Goal: Use online tool/utility: Utilize a website feature to perform a specific function

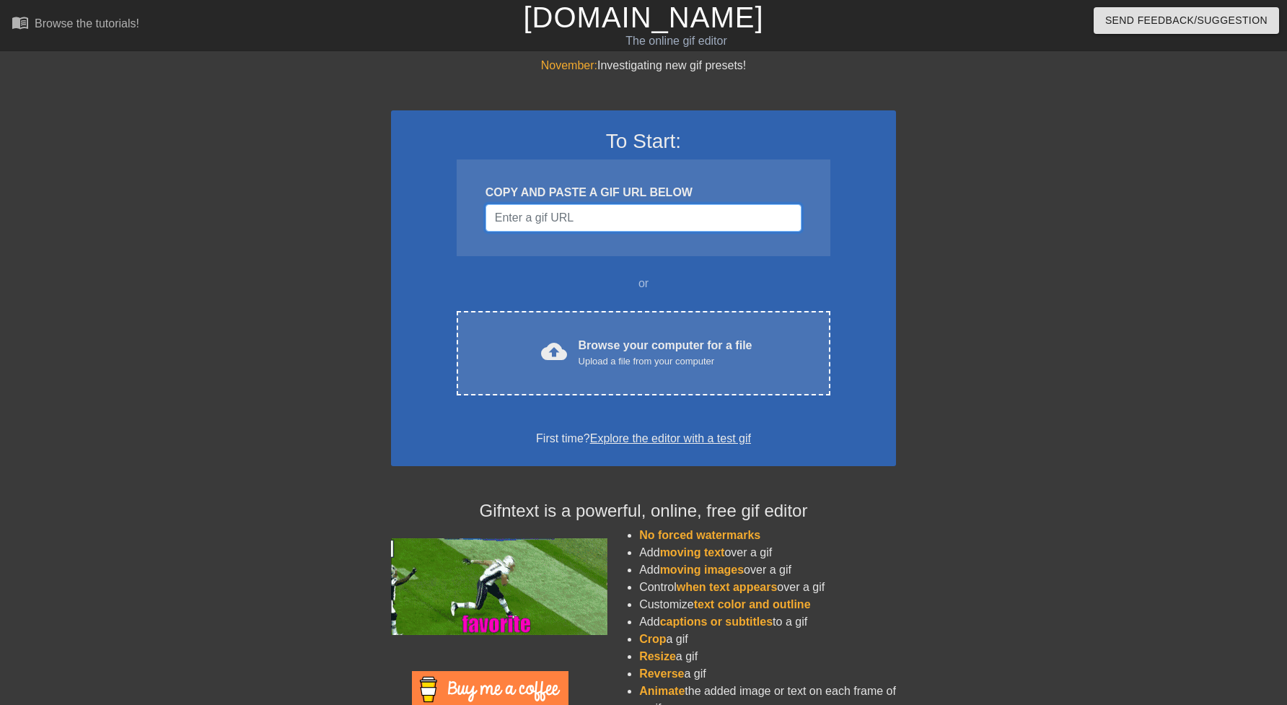
click at [594, 215] on input "Username" at bounding box center [644, 217] width 316 height 27
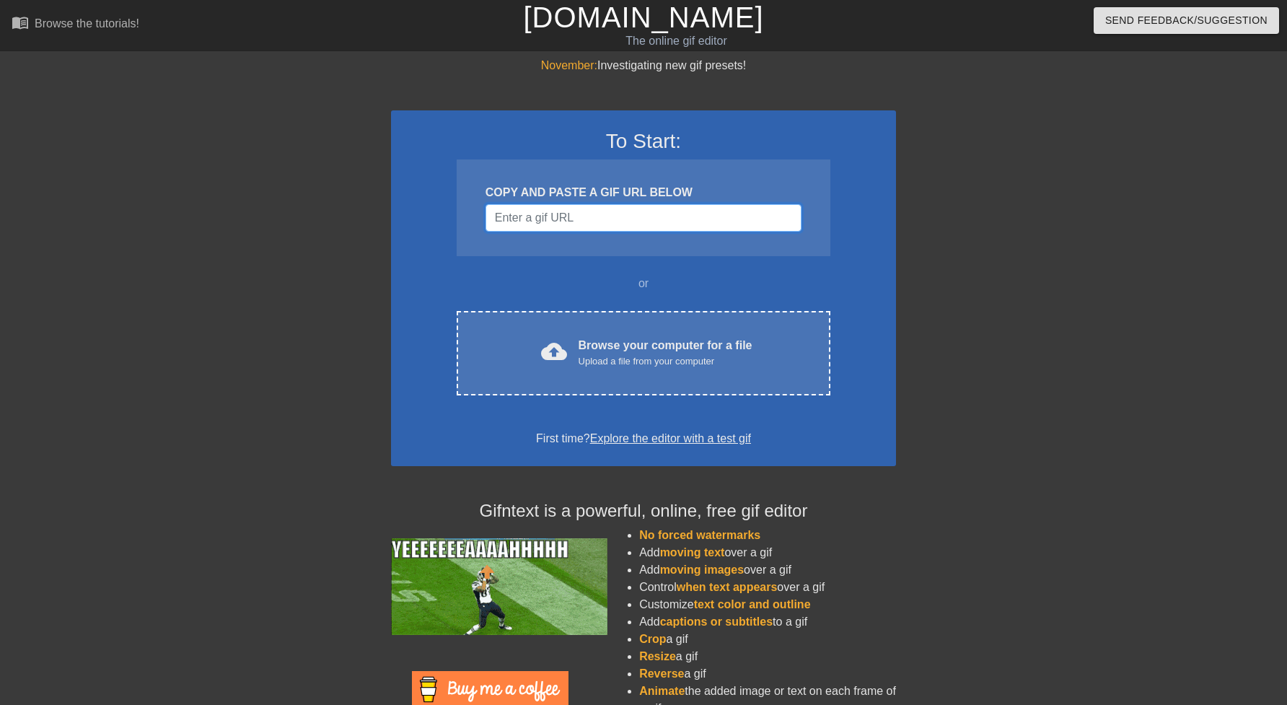
click at [594, 215] on input "Username" at bounding box center [644, 217] width 316 height 27
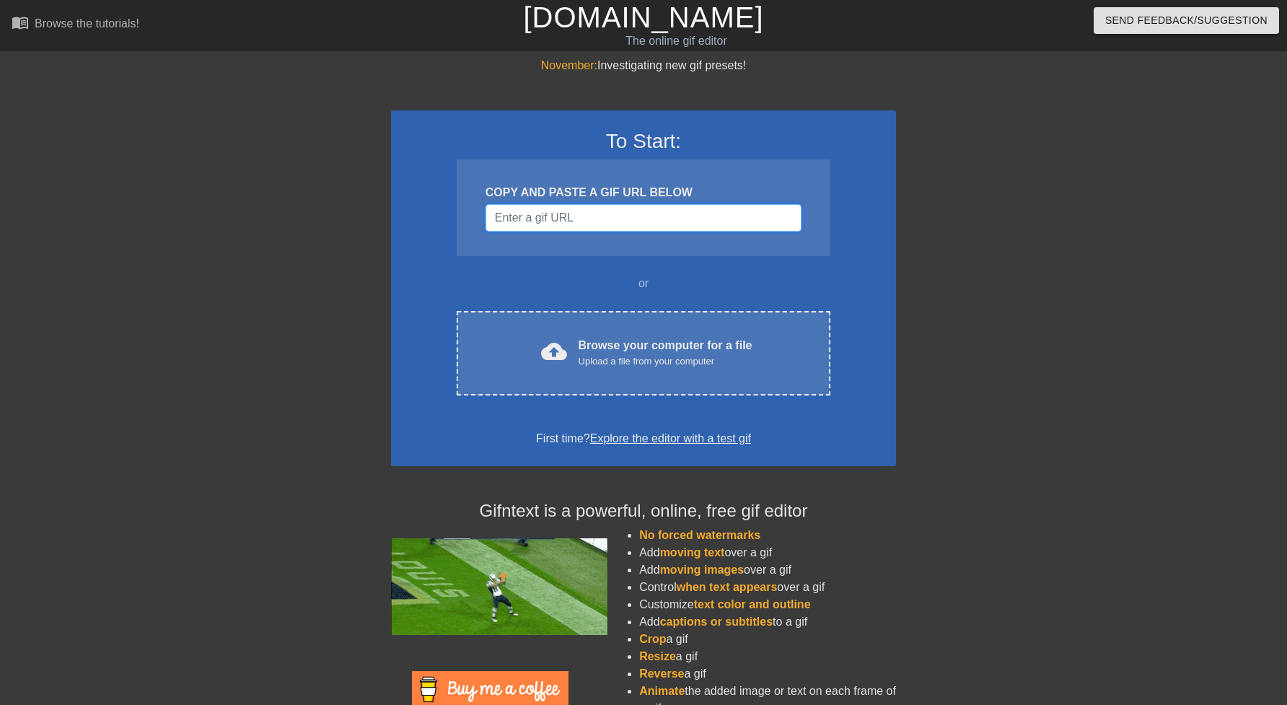
click at [594, 215] on input "Username" at bounding box center [644, 217] width 316 height 27
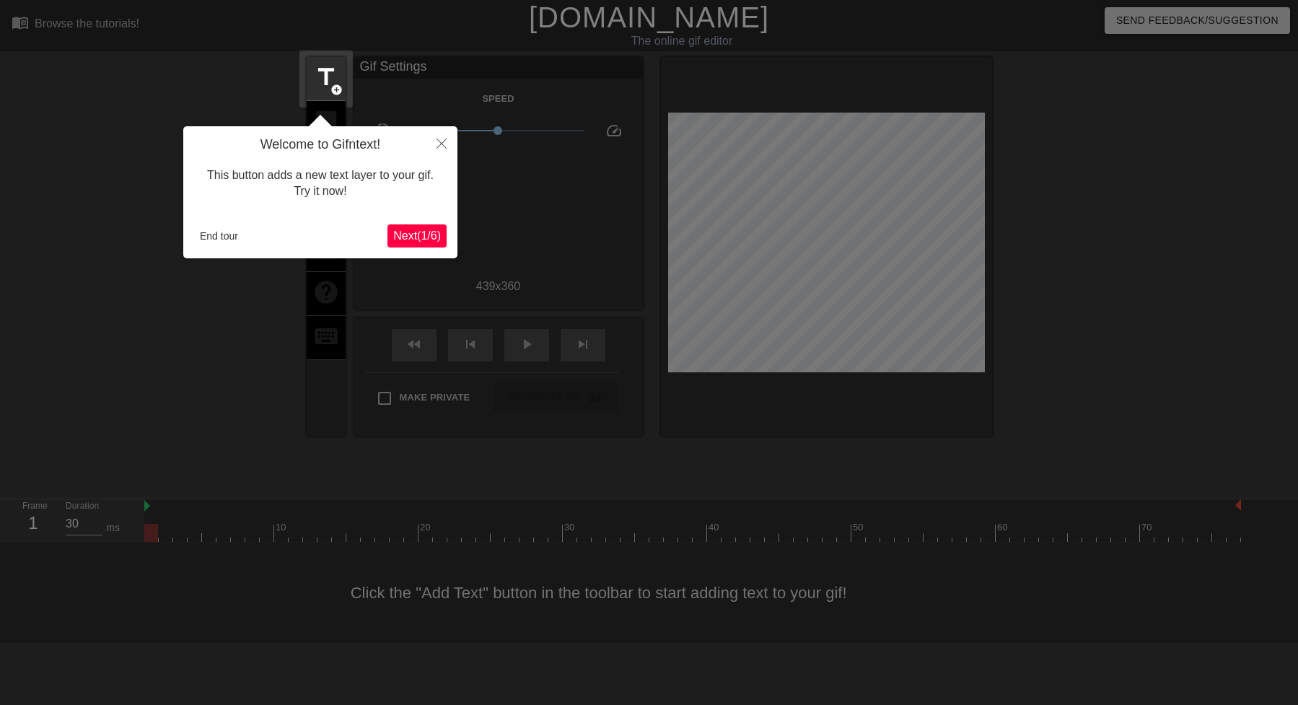
click at [429, 239] on span "Next ( 1 / 6 )" at bounding box center [417, 235] width 48 height 12
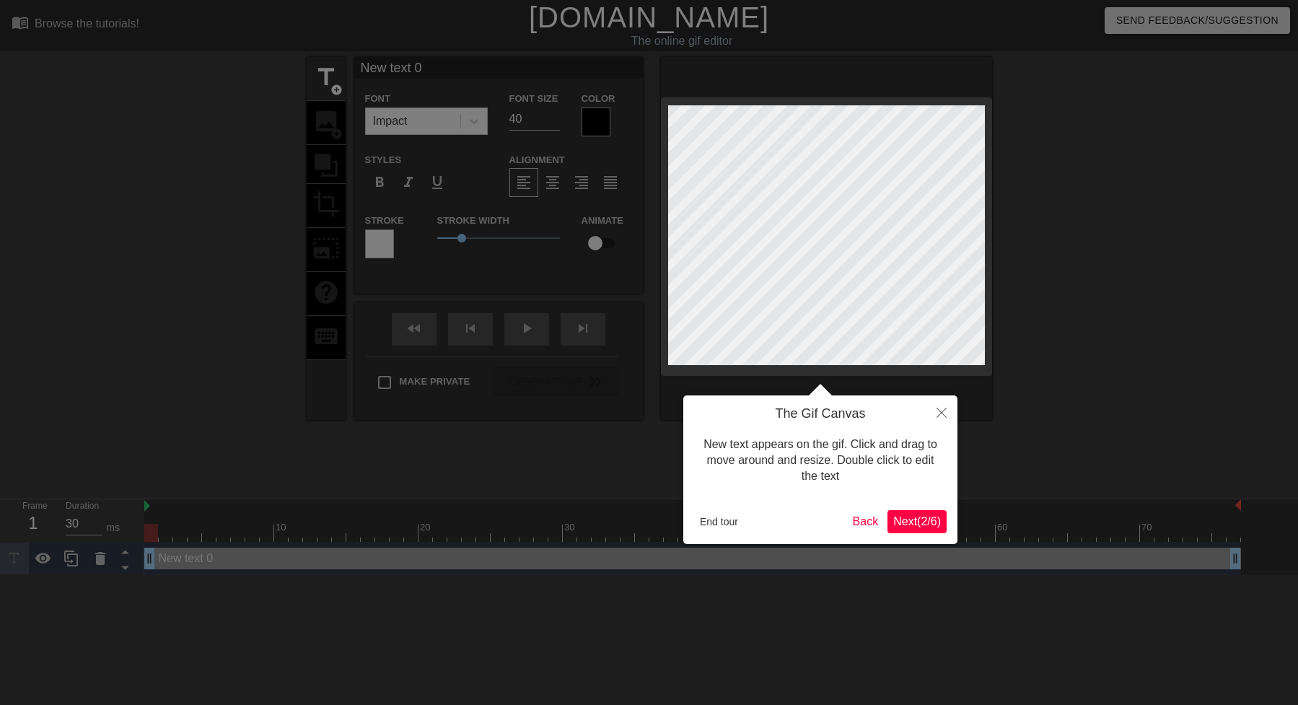
click at [939, 525] on span "Next ( 2 / 6 )" at bounding box center [917, 521] width 48 height 12
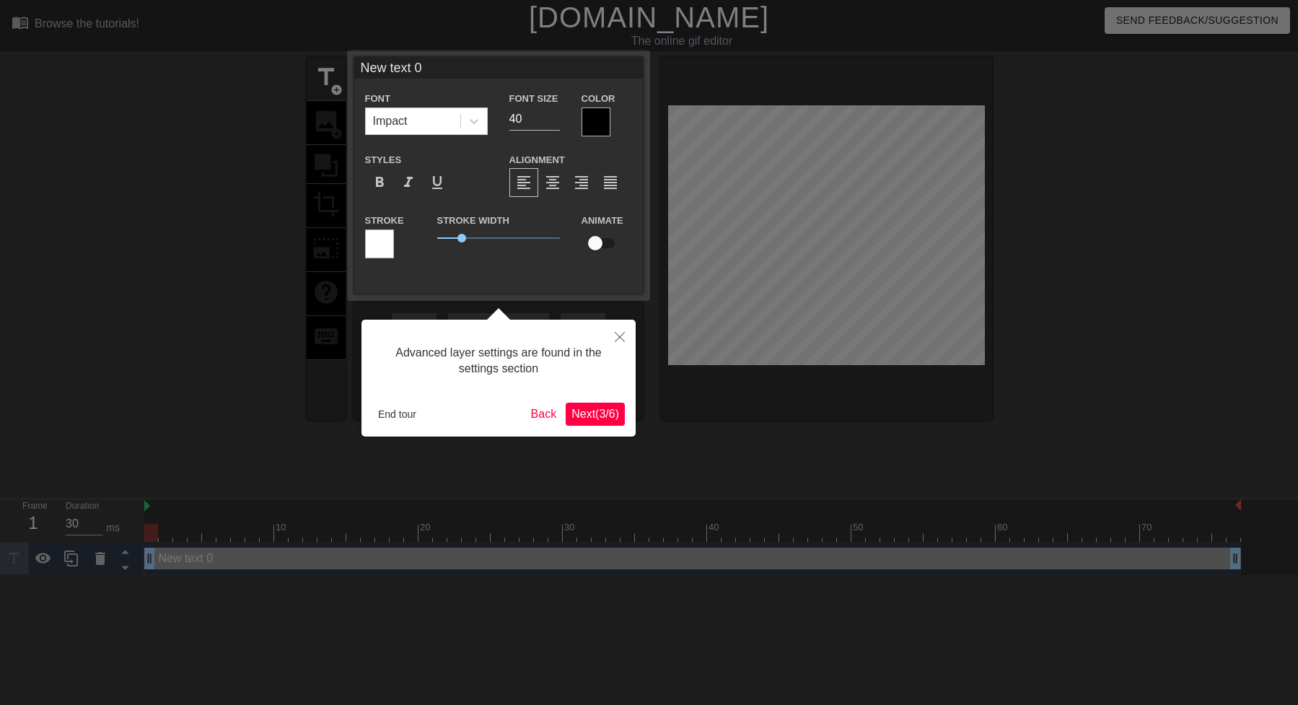
click at [598, 419] on span "Next ( 3 / 6 )" at bounding box center [595, 414] width 48 height 12
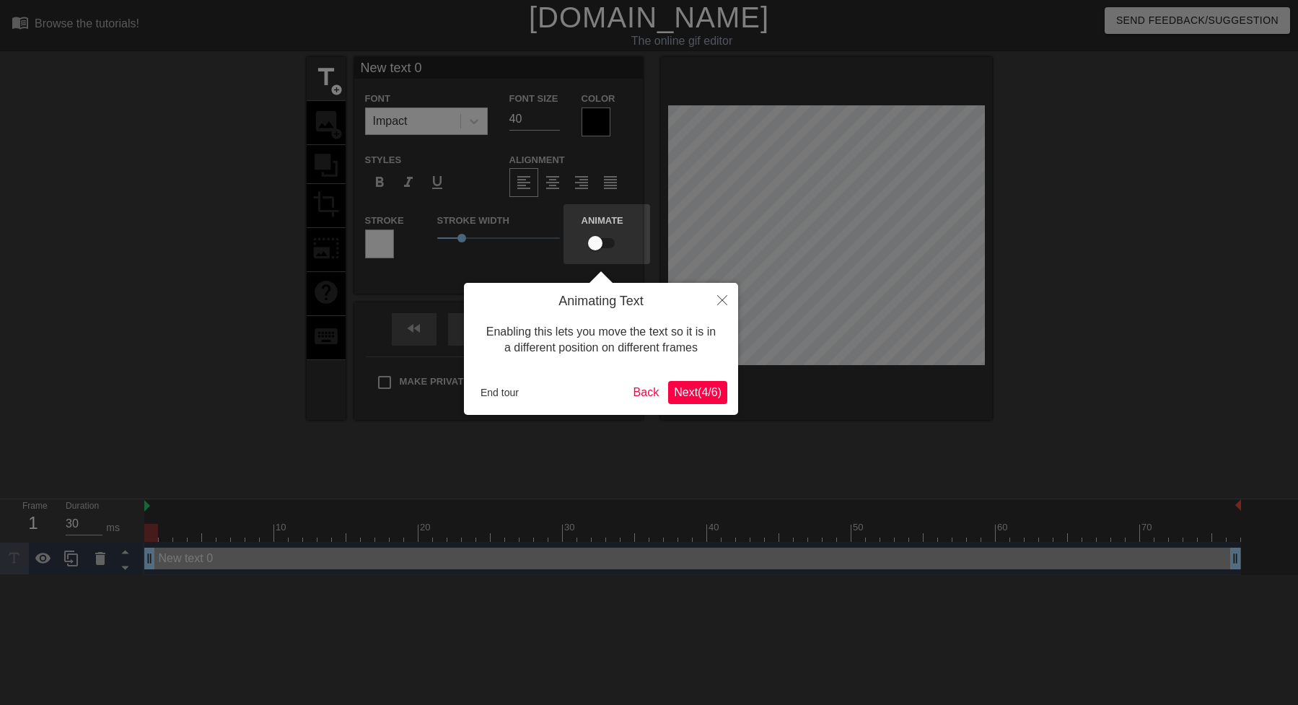
click at [714, 401] on button "Next ( 4 / 6 )" at bounding box center [697, 392] width 59 height 23
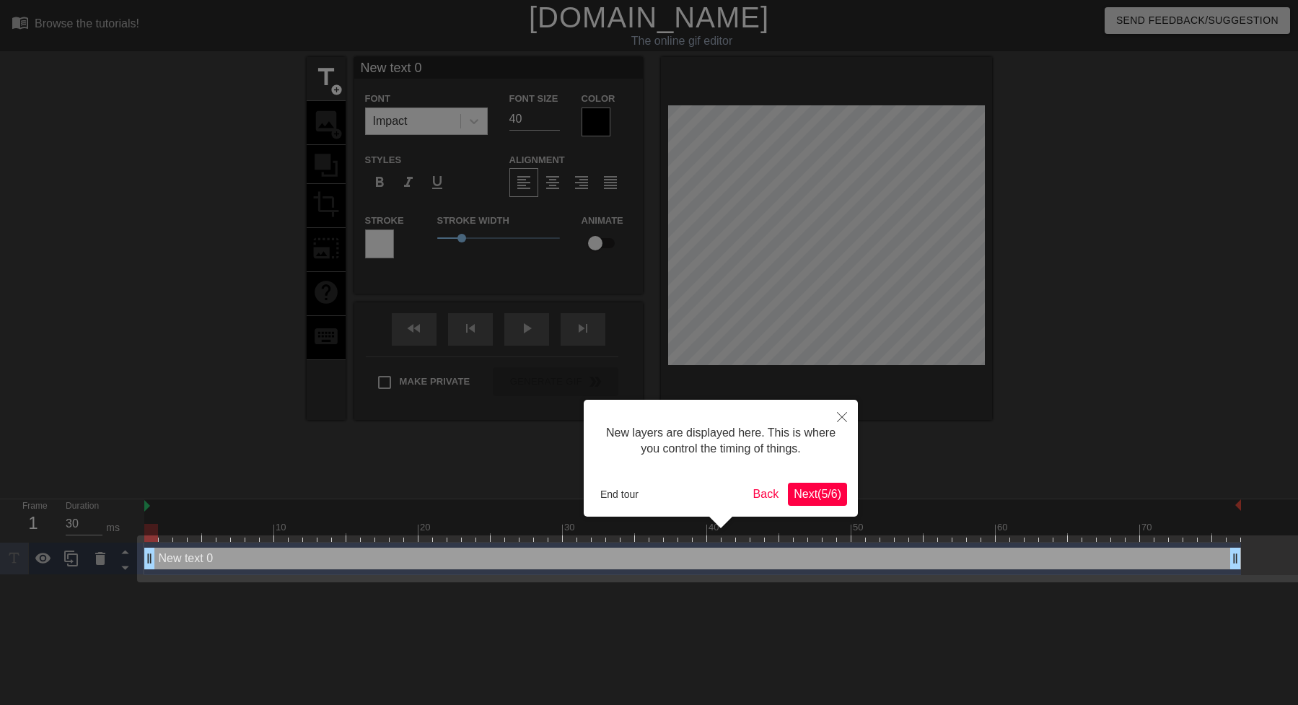
click at [821, 499] on span "Next ( 5 / 6 )" at bounding box center [818, 494] width 48 height 12
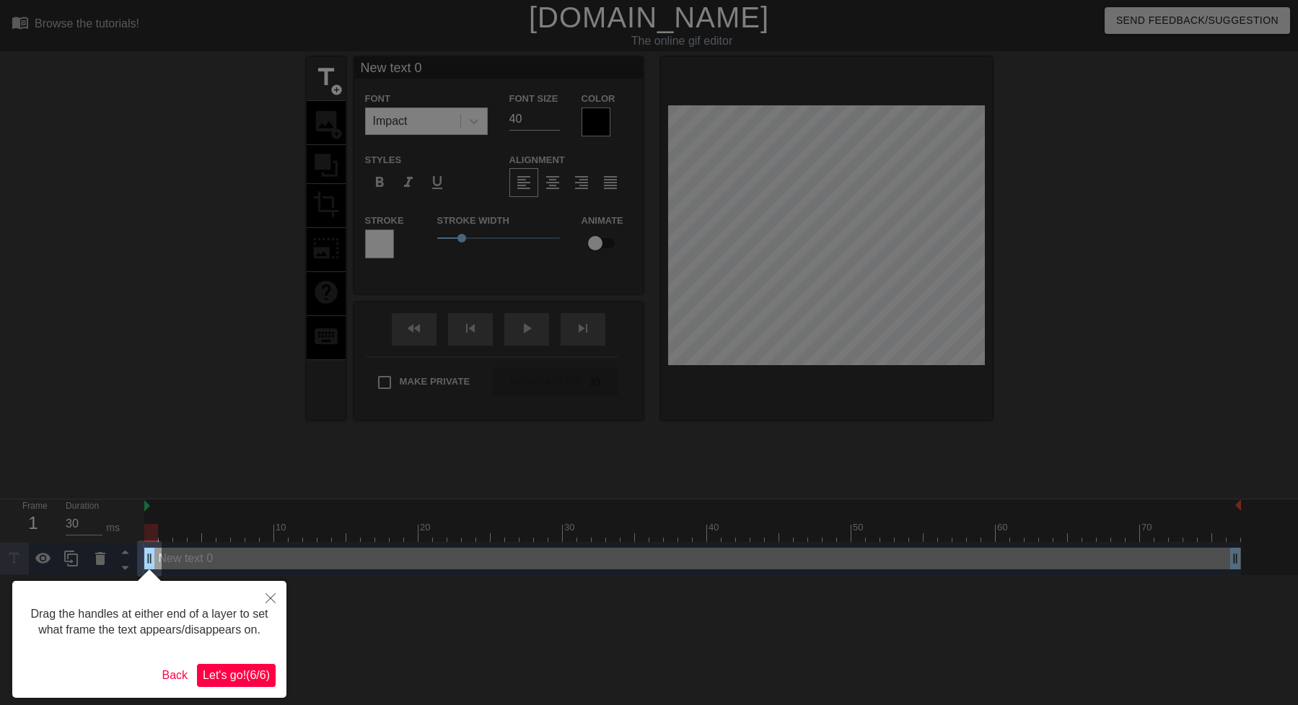
click at [230, 685] on button "Let's go! ( 6 / 6 )" at bounding box center [236, 675] width 79 height 23
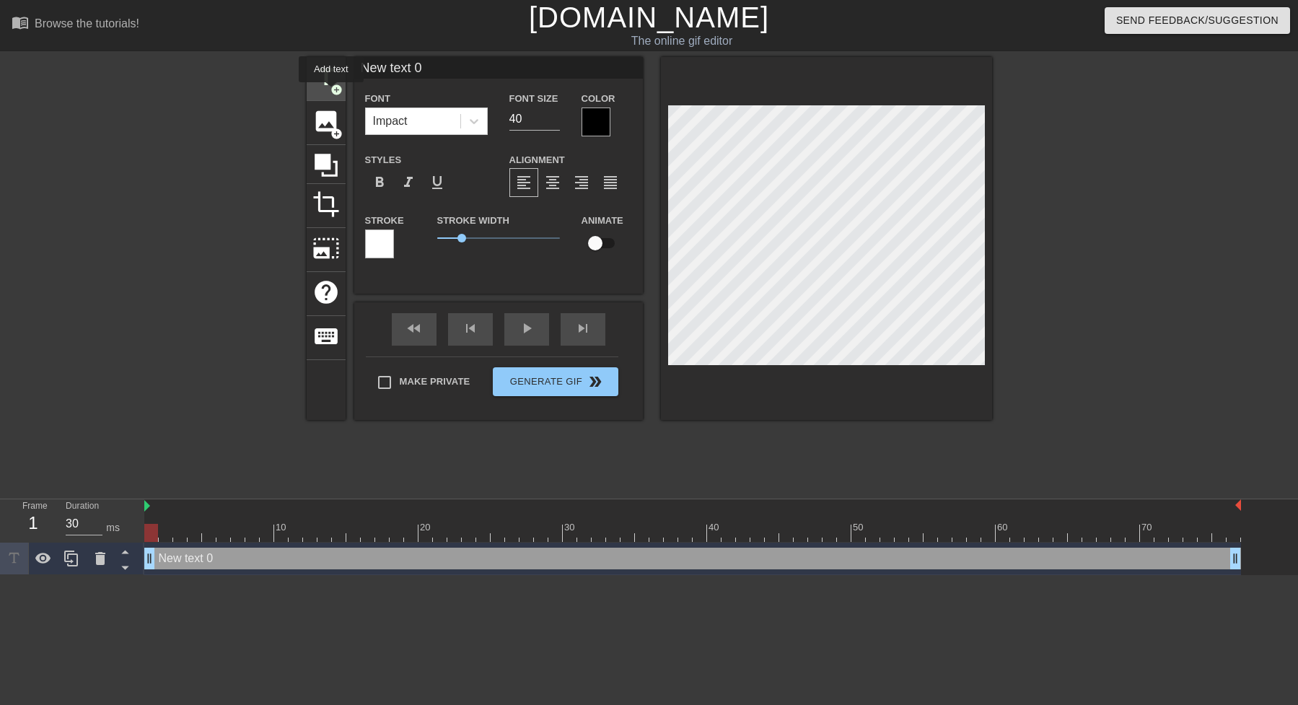
click at [331, 92] on span "add_circle" at bounding box center [336, 90] width 12 height 12
type input "New text 1"
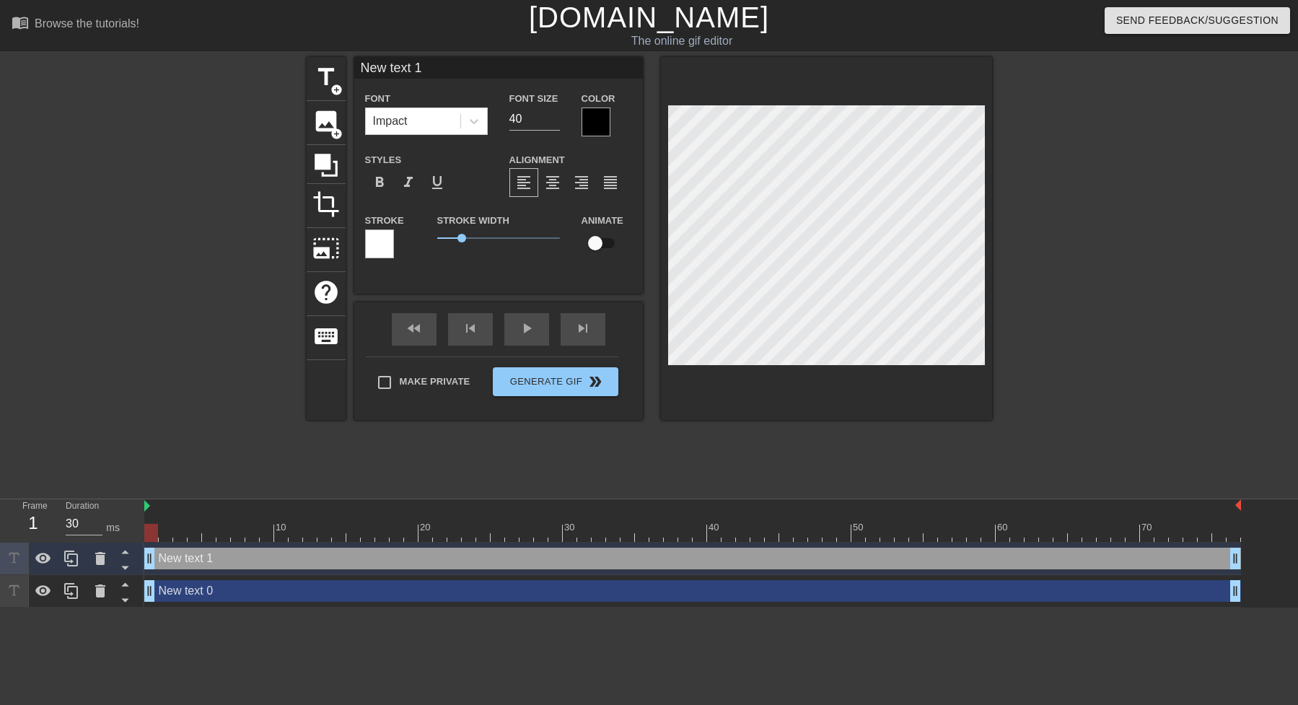
click at [213, 561] on div "New text 1 drag_handle drag_handle" at bounding box center [692, 559] width 1097 height 22
click at [106, 558] on icon at bounding box center [100, 558] width 17 height 17
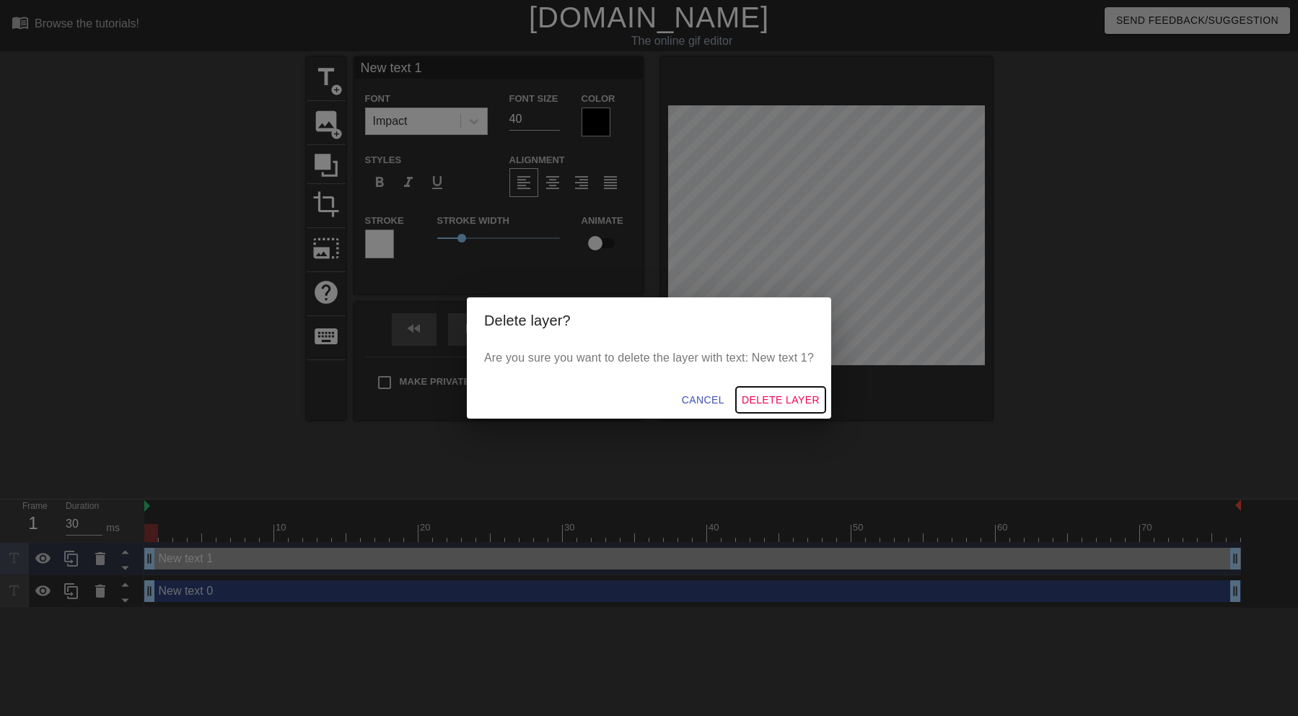
click at [761, 397] on span "Delete Layer" at bounding box center [781, 400] width 78 height 18
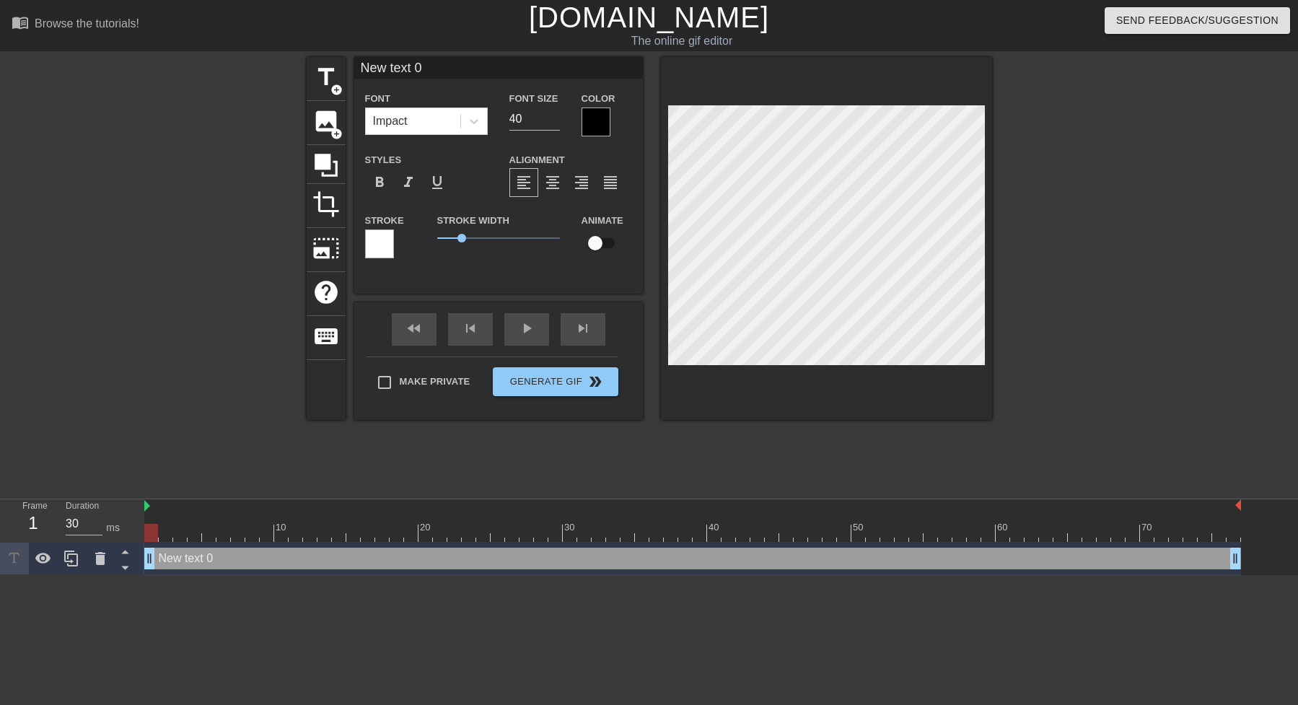
scroll to position [1, 3]
type input "New 0"
type textarea "New 0"
type input "New 0"
type textarea "New 0"
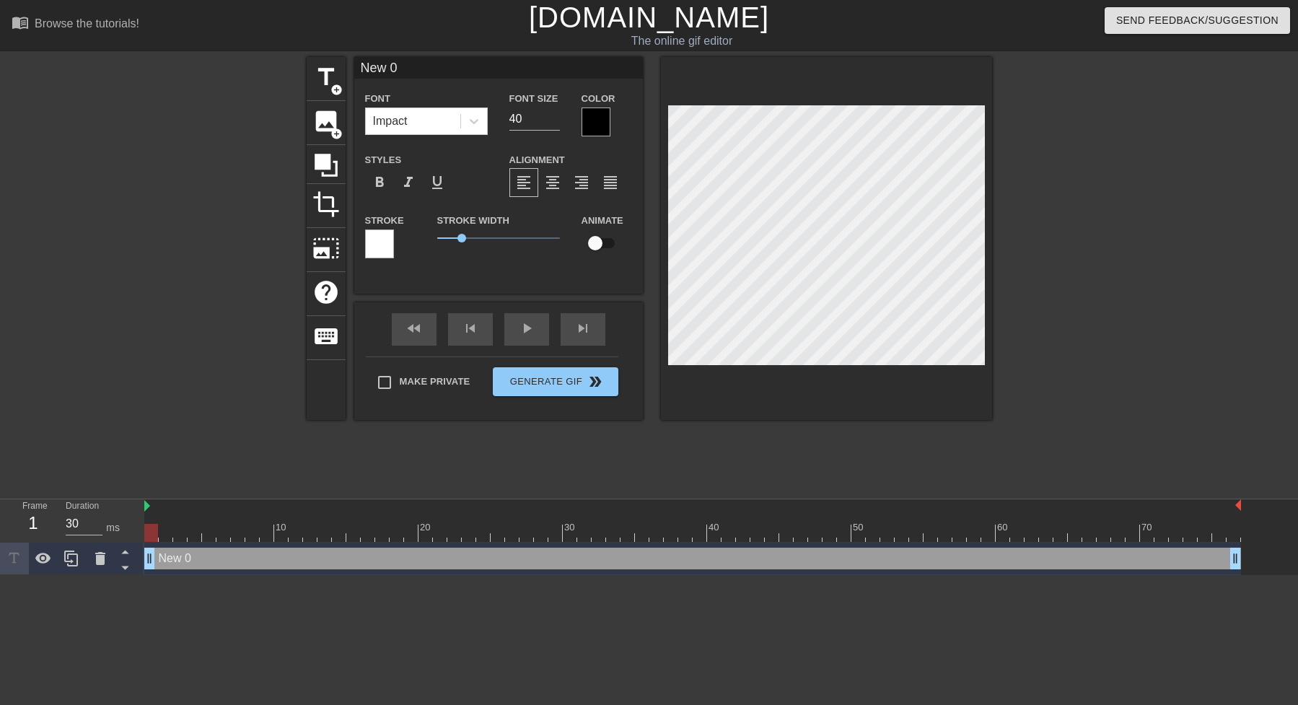
type input "New"
type textarea "New"
type input "New"
type textarea "New"
type input "Ne"
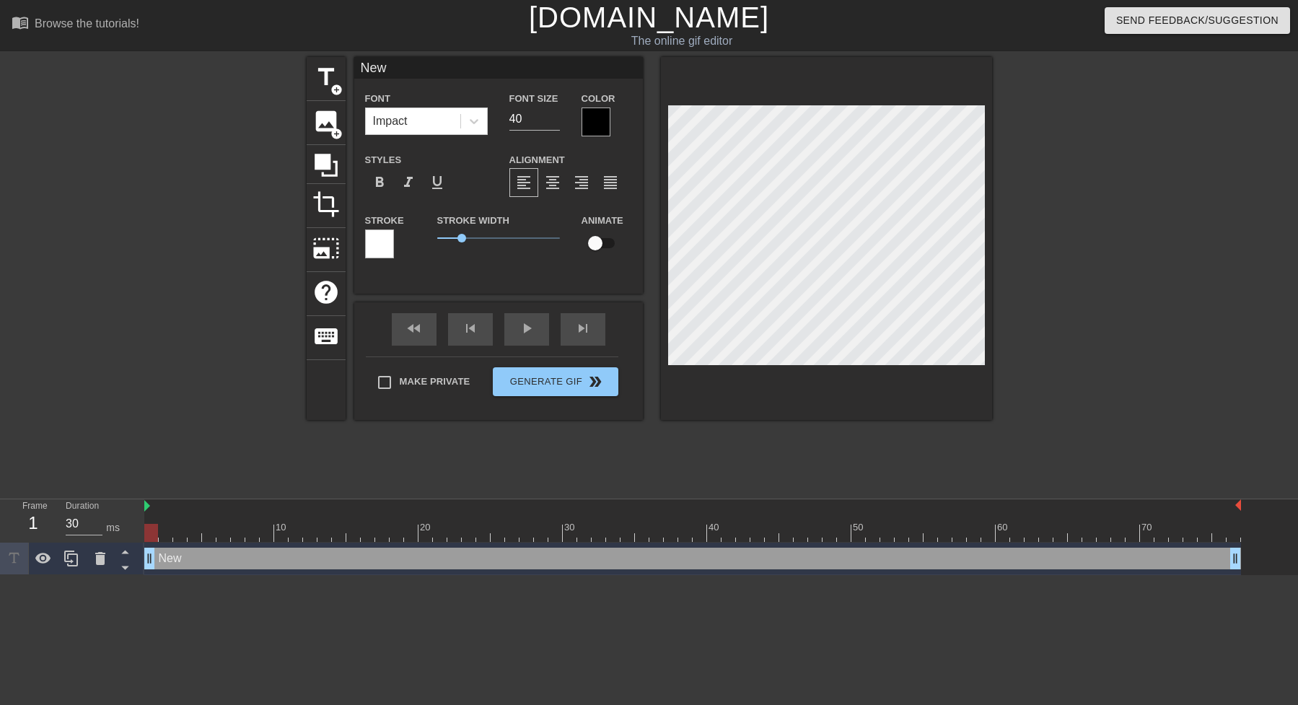
type textarea "Ne"
type input "N"
type textarea "N"
type input "ｈ"
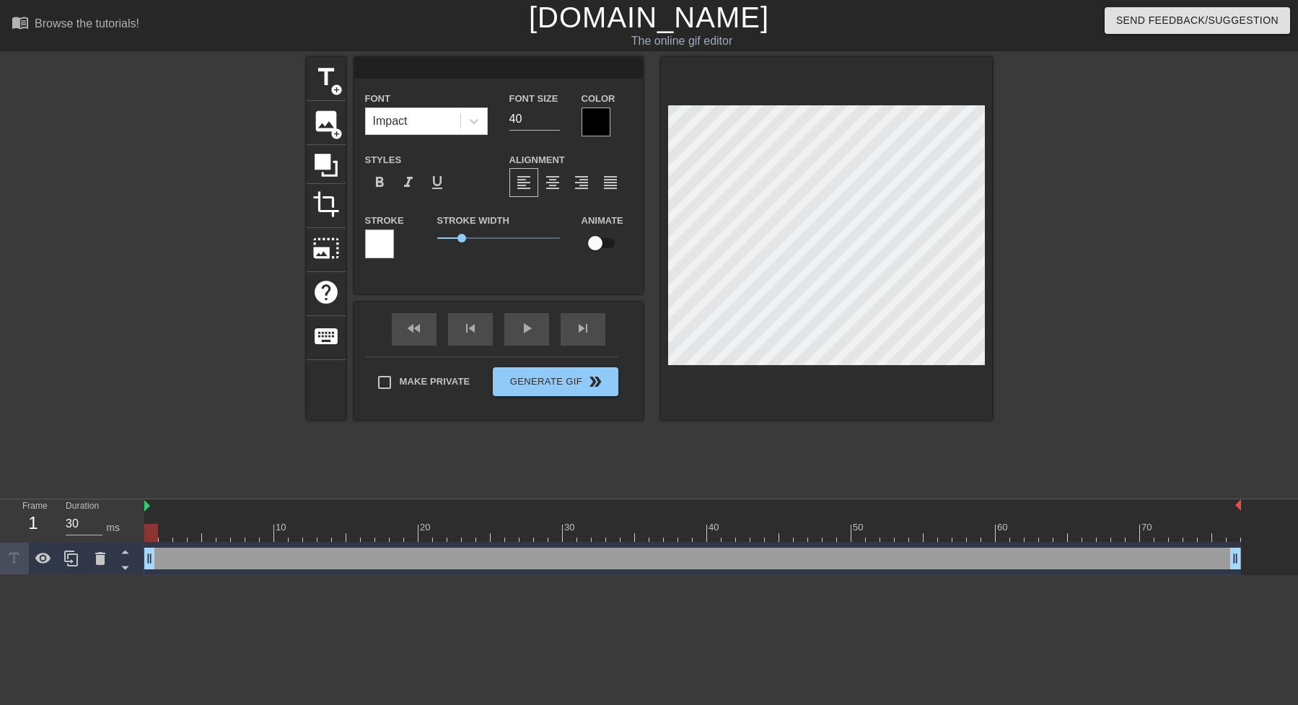
type textarea "ｈ"
type input "は"
type textarea "は"
type input "は？"
type textarea "は？"
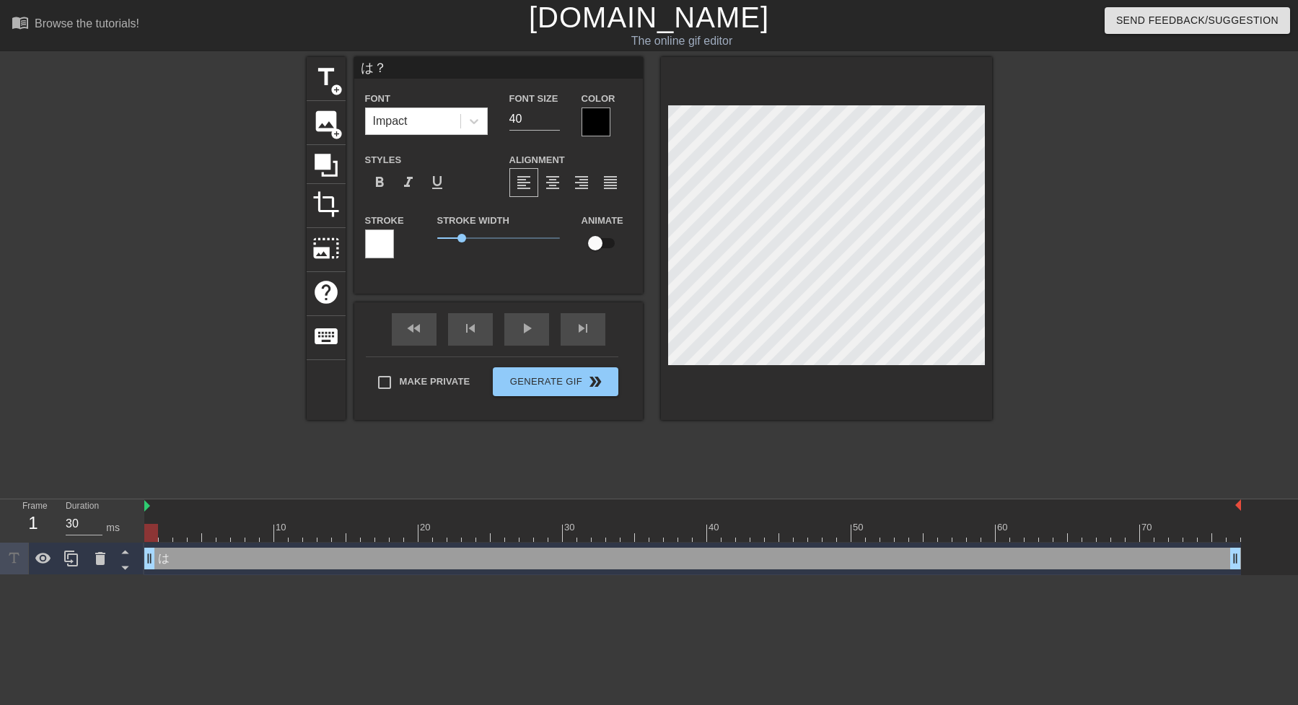
scroll to position [1, 2]
type input "は"
type textarea "は"
type input "はｌ"
type textarea "はｌ"
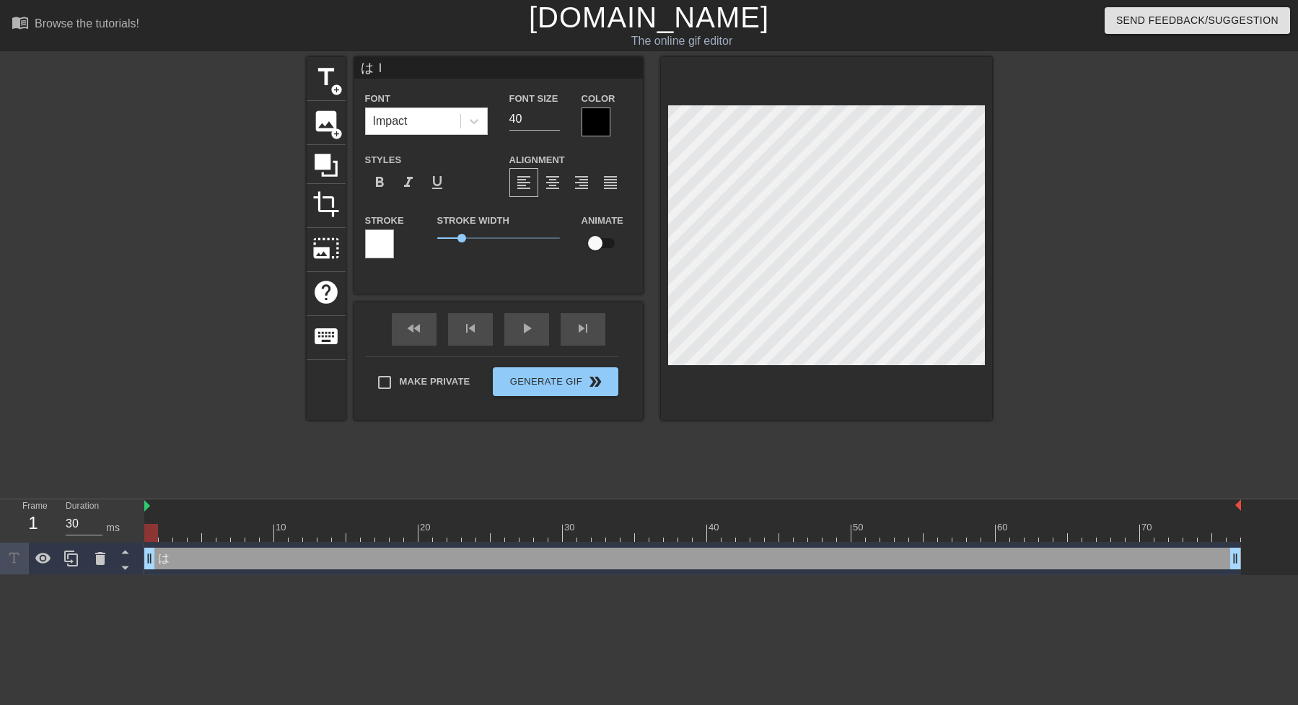
type input "はｌ；"
type textarea "はｌ；"
type input "はｌ；あ"
type textarea "はｌ；あ"
type input "はｌ；"
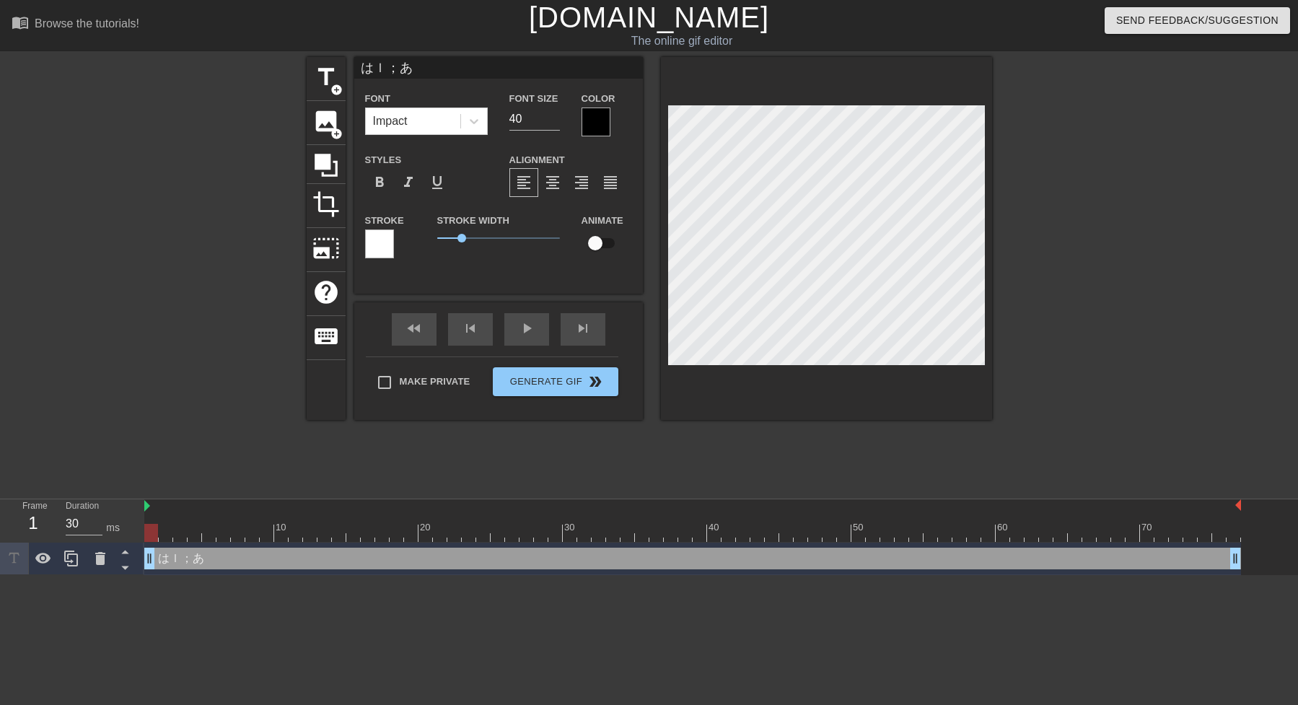
type textarea "はｌ；"
type input "はｌ"
type textarea "はｌ"
type input "はぁ"
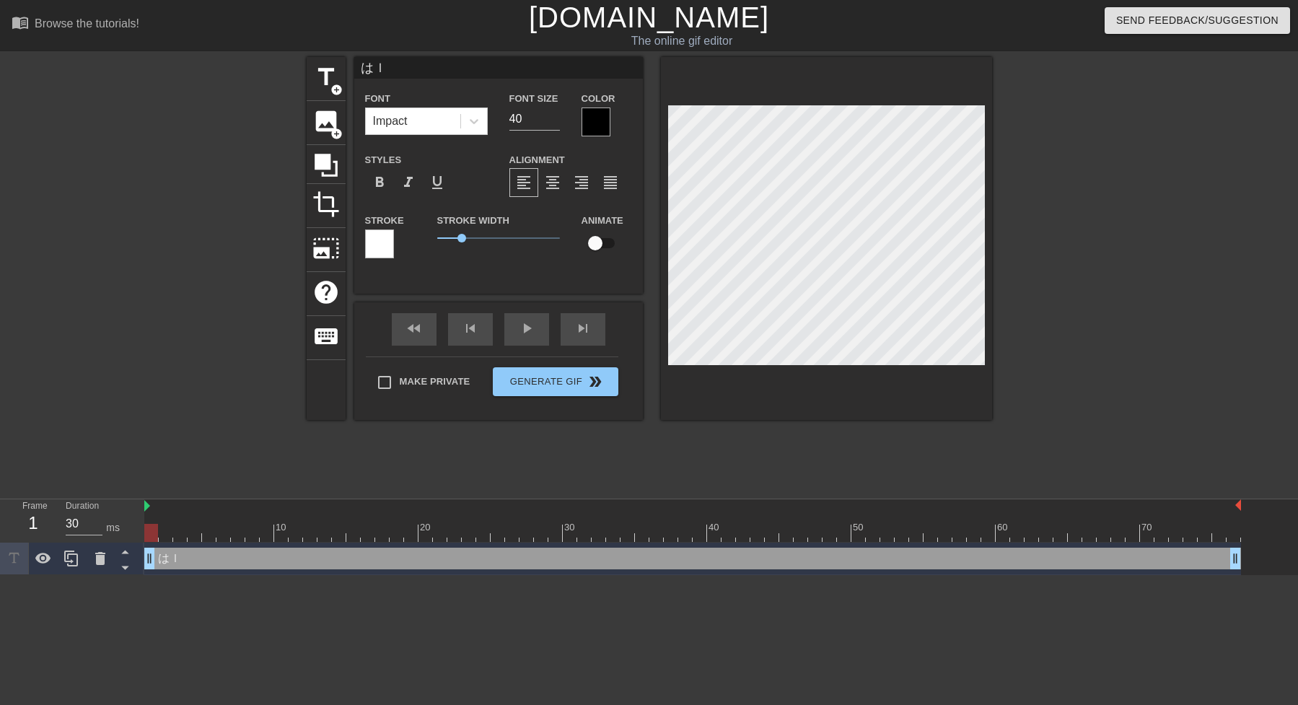
type textarea "はぁ"
type input "はぁ？"
type textarea "はぁ？"
click at [473, 127] on icon at bounding box center [474, 121] width 14 height 14
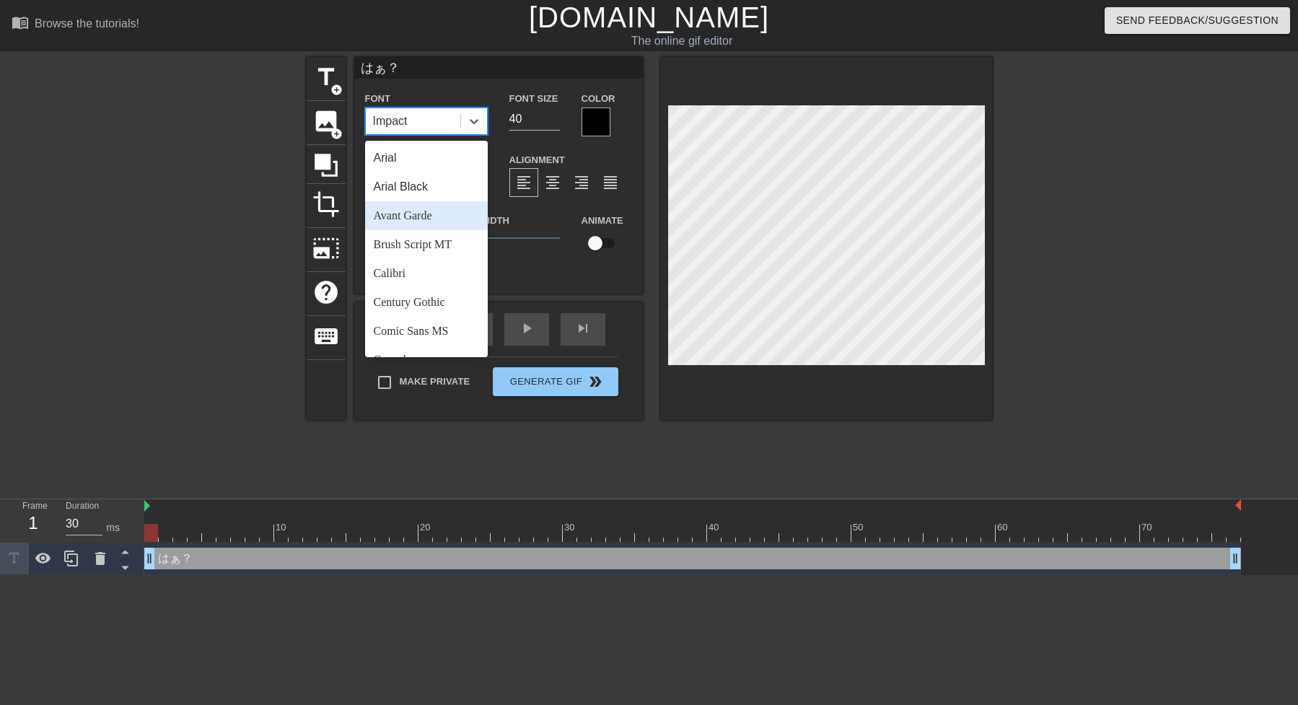
click at [414, 219] on div "Avant Garde" at bounding box center [426, 215] width 123 height 29
click at [476, 123] on icon at bounding box center [474, 121] width 14 height 14
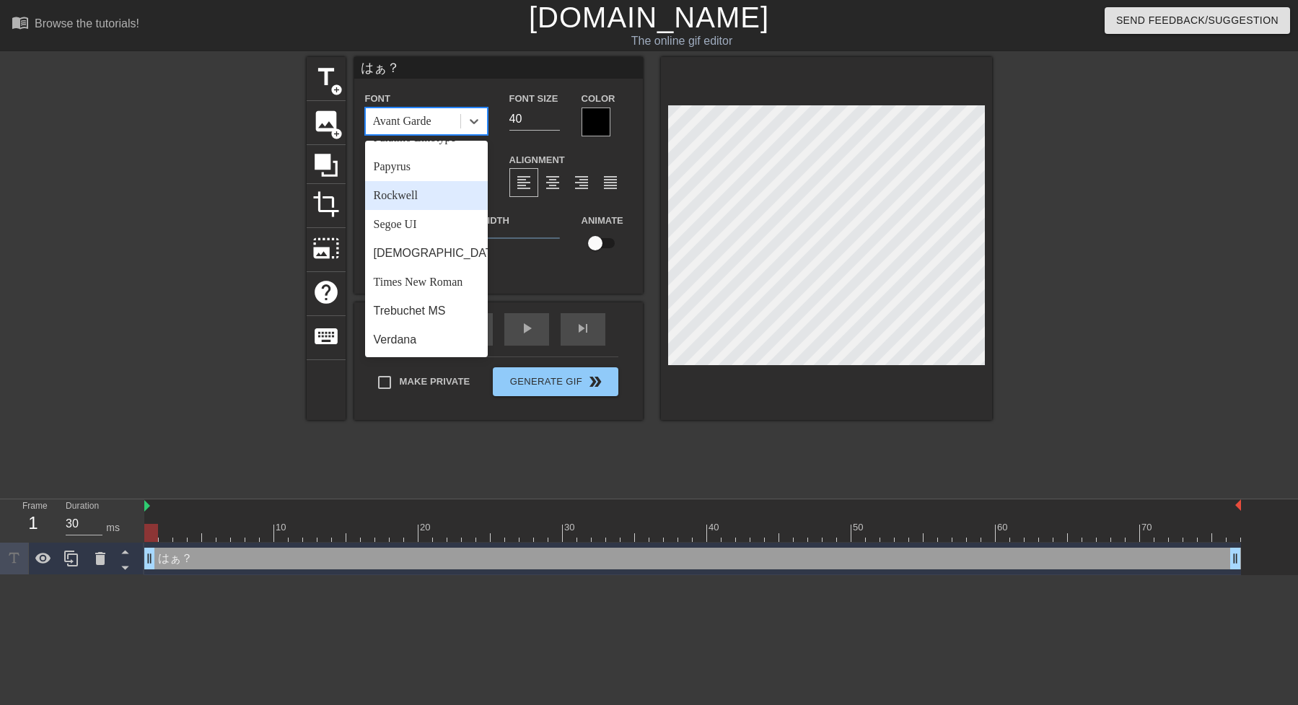
click at [227, 152] on div at bounding box center [181, 273] width 216 height 433
